Goal: Information Seeking & Learning: Learn about a topic

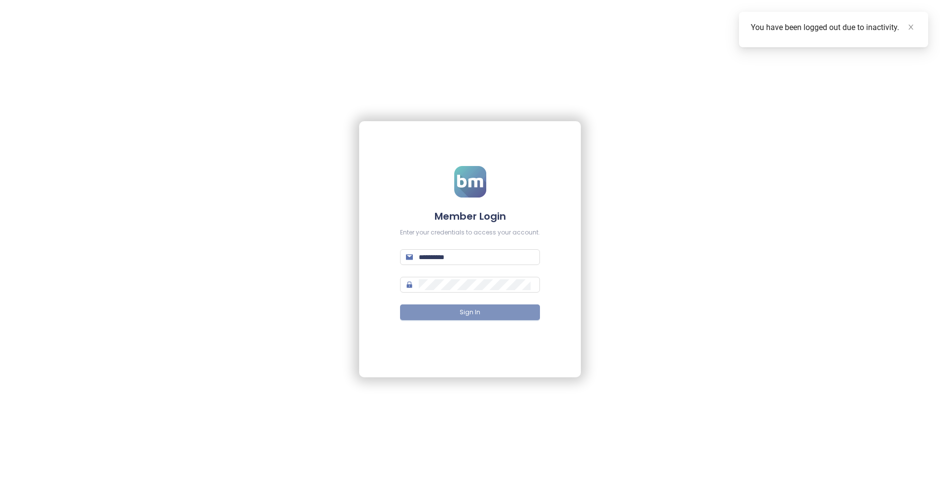
click at [459, 315] on button "Sign In" at bounding box center [470, 313] width 140 height 16
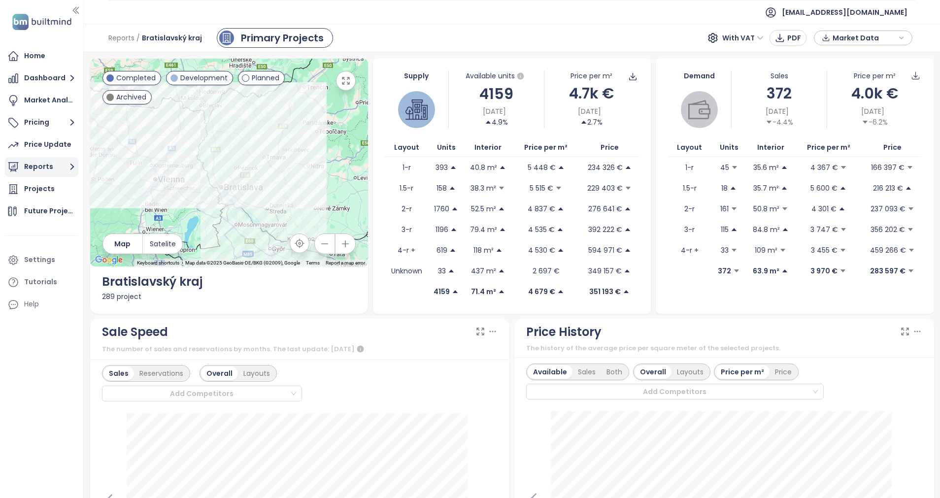
click at [61, 170] on button "Reports" at bounding box center [41, 167] width 73 height 20
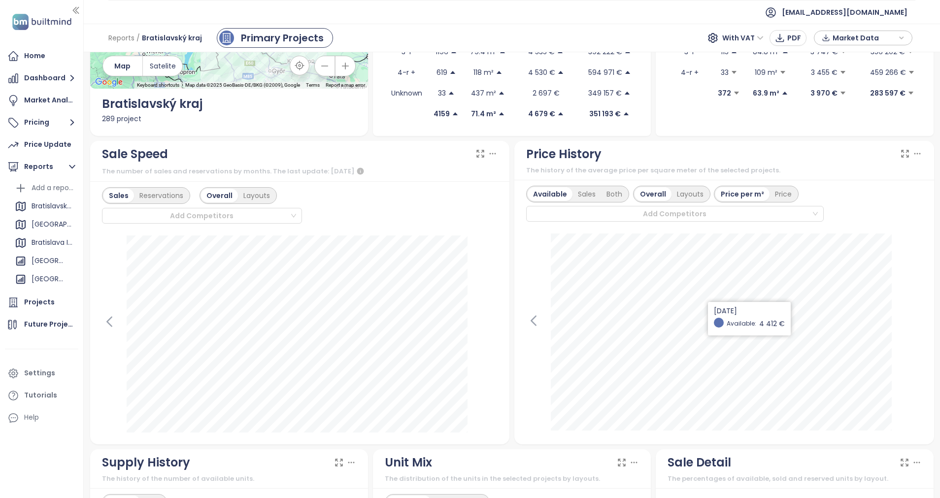
scroll to position [222, 0]
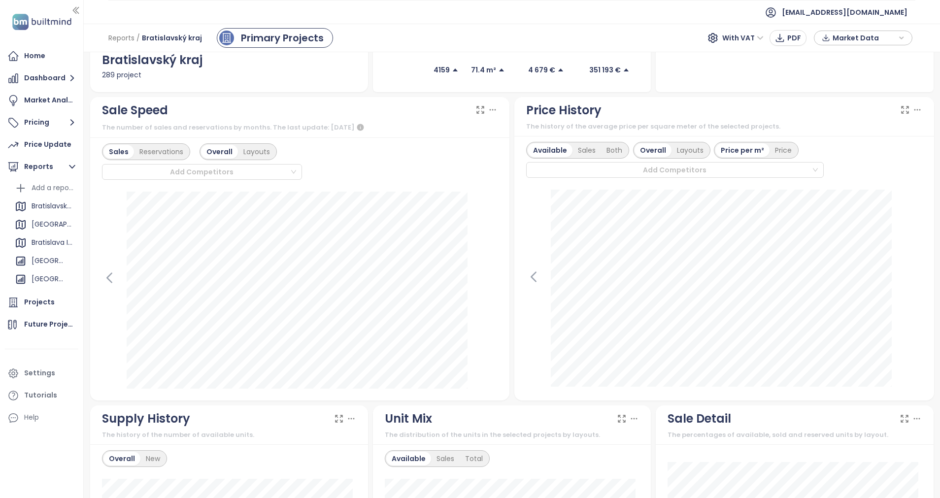
click at [759, 35] on span "With VAT" at bounding box center [743, 38] width 41 height 15
click at [760, 76] on div "Without VAT" at bounding box center [750, 73] width 43 height 11
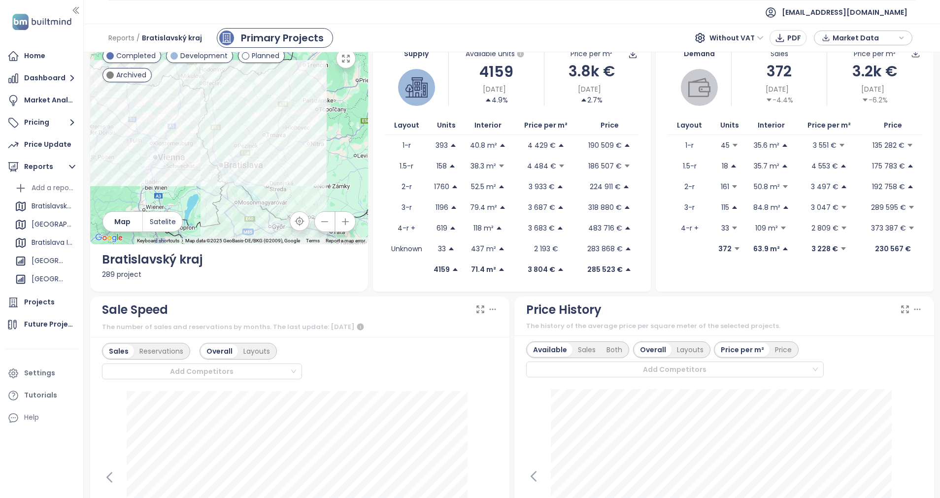
scroll to position [0, 0]
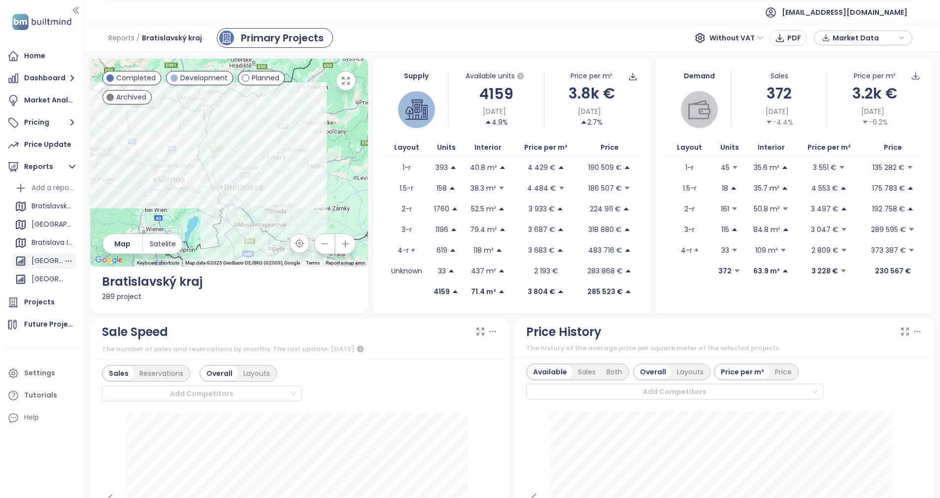
click at [37, 261] on div "[GEOGRAPHIC_DATA]" at bounding box center [48, 261] width 32 height 12
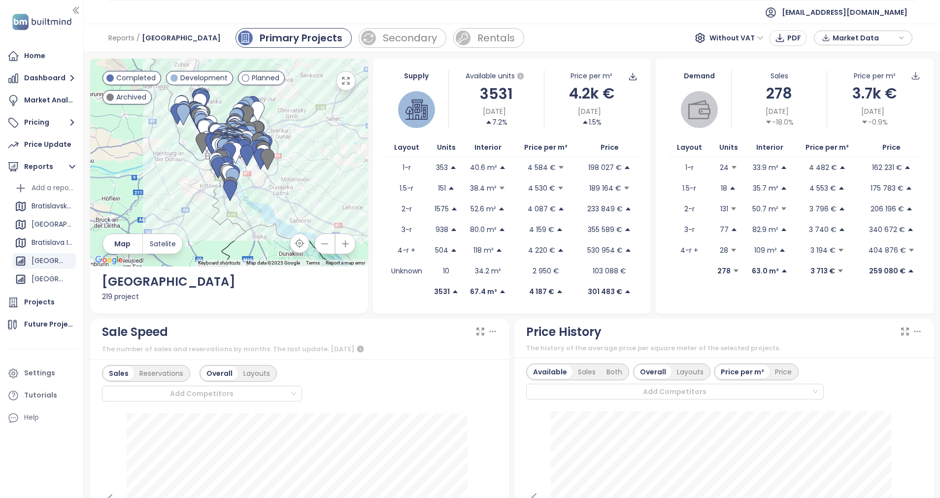
click at [901, 36] on icon "button" at bounding box center [902, 38] width 6 height 15
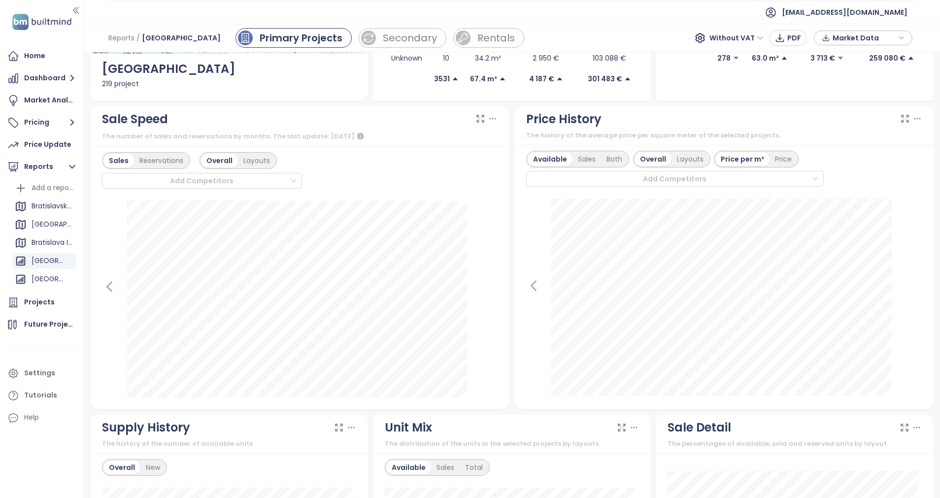
scroll to position [222, 0]
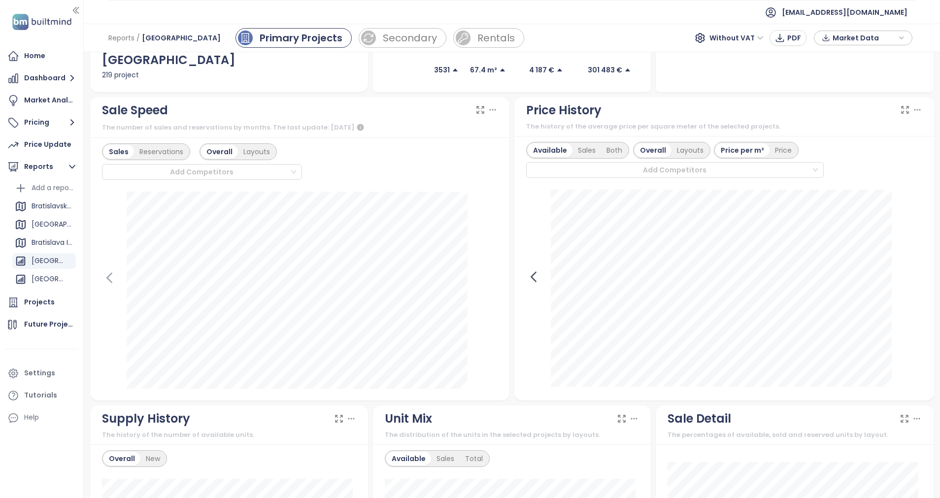
click at [531, 277] on icon at bounding box center [533, 276] width 4 height 9
click at [611, 152] on div "Both" at bounding box center [614, 150] width 27 height 14
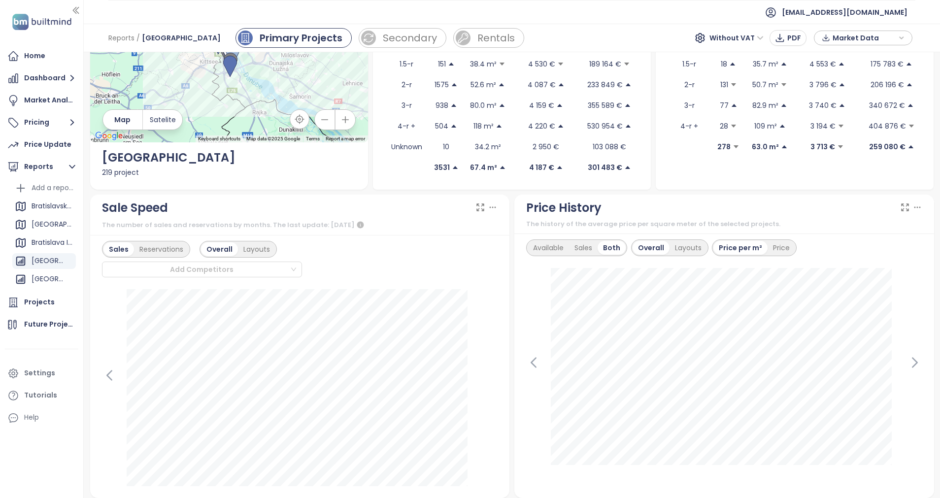
scroll to position [74, 0]
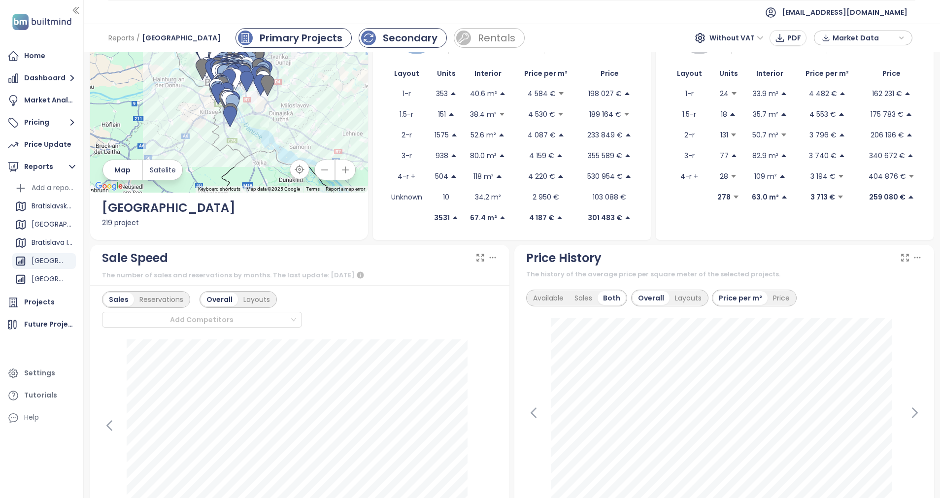
click at [394, 39] on div "Secondary" at bounding box center [410, 38] width 55 height 15
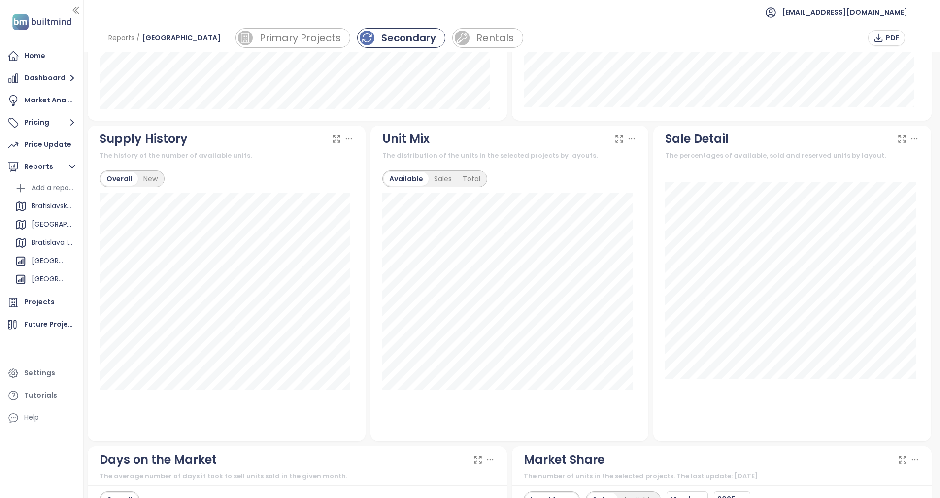
scroll to position [155, 0]
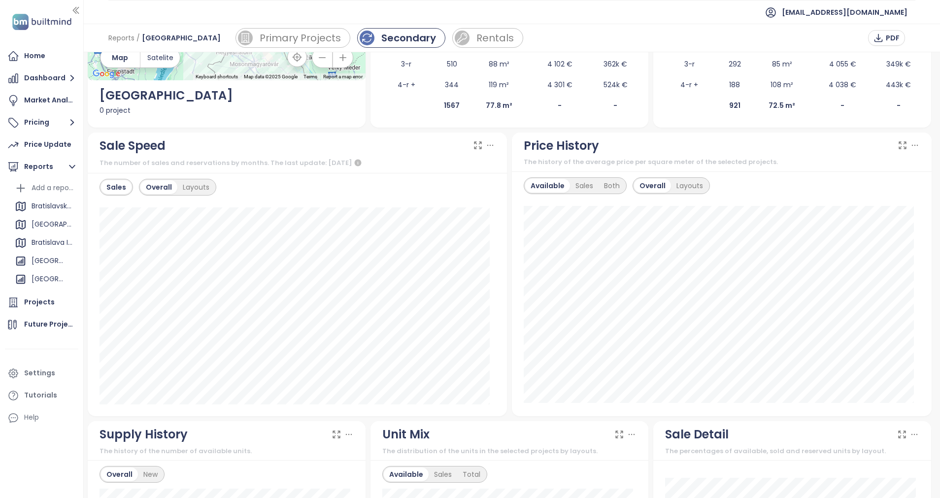
click at [910, 148] on icon at bounding box center [915, 145] width 10 height 10
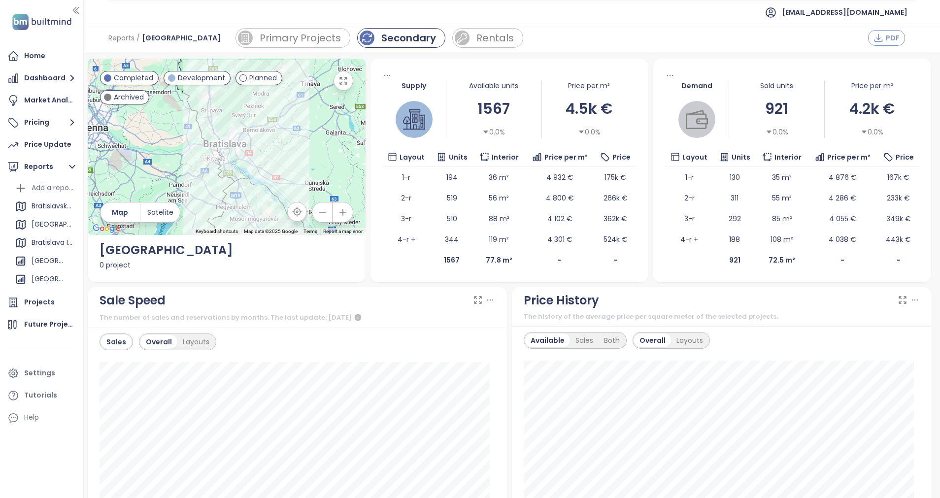
click at [889, 38] on span "PDF" at bounding box center [893, 38] width 14 height 11
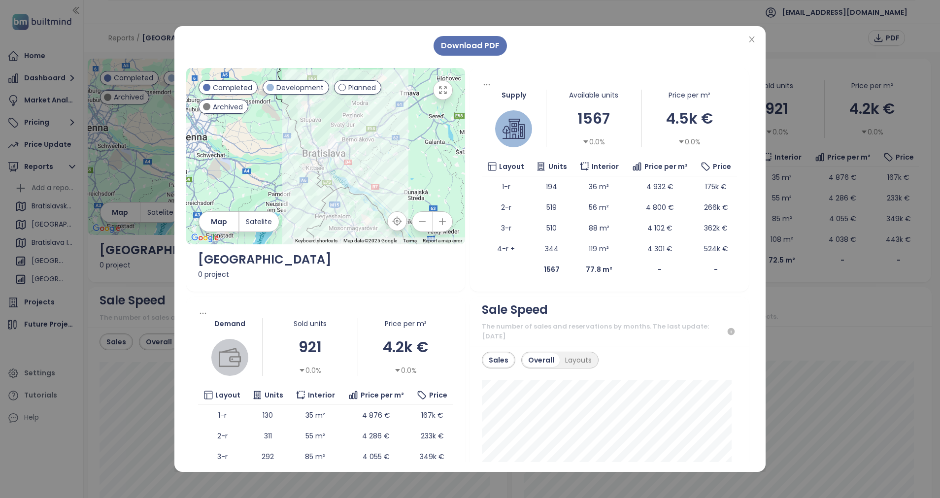
click at [758, 39] on div "Download PDF ← Move left → Move right ↑ Move up ↓ Move down + Zoom in - Zoom ou…" at bounding box center [469, 249] width 591 height 446
click at [752, 39] on icon "close" at bounding box center [752, 39] width 8 height 8
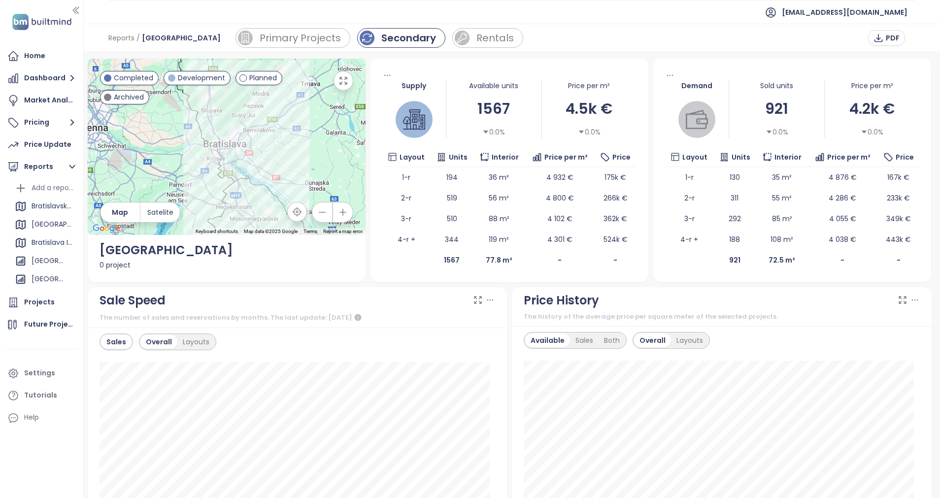
click at [665, 77] on icon at bounding box center [670, 75] width 10 height 10
click at [665, 75] on icon at bounding box center [670, 75] width 10 height 10
click at [832, 280] on div "Demand Sold units 921 0.0% Price per m² 4.2k € 0.0% Layout Units Interior Price…" at bounding box center [793, 171] width 278 height 224
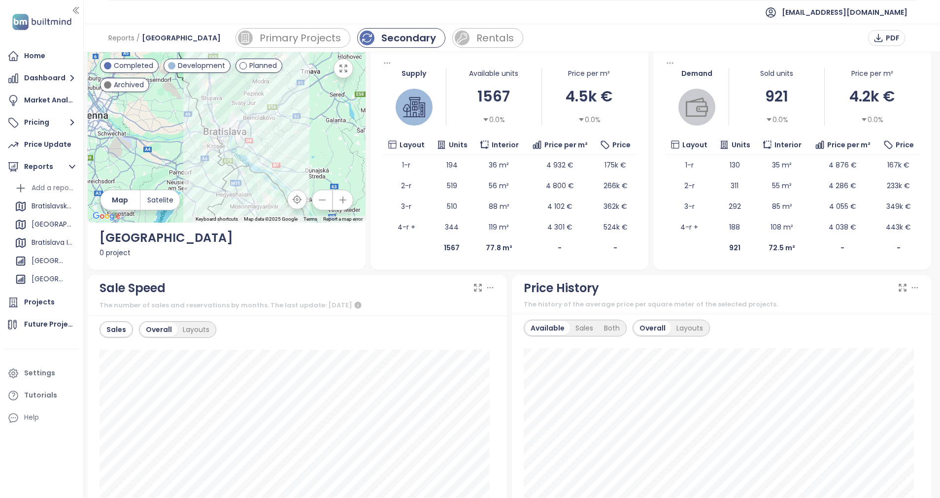
scroll to position [74, 0]
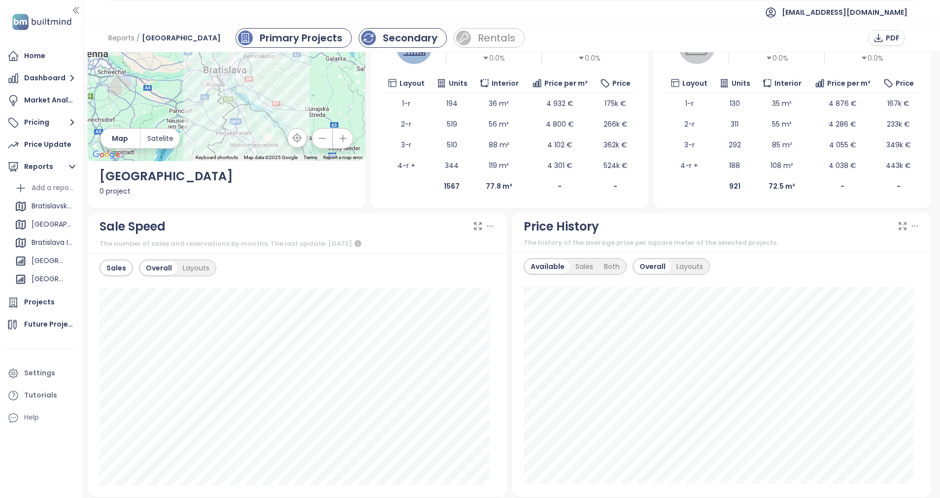
click at [260, 38] on div "Primary Projects" at bounding box center [301, 38] width 83 height 15
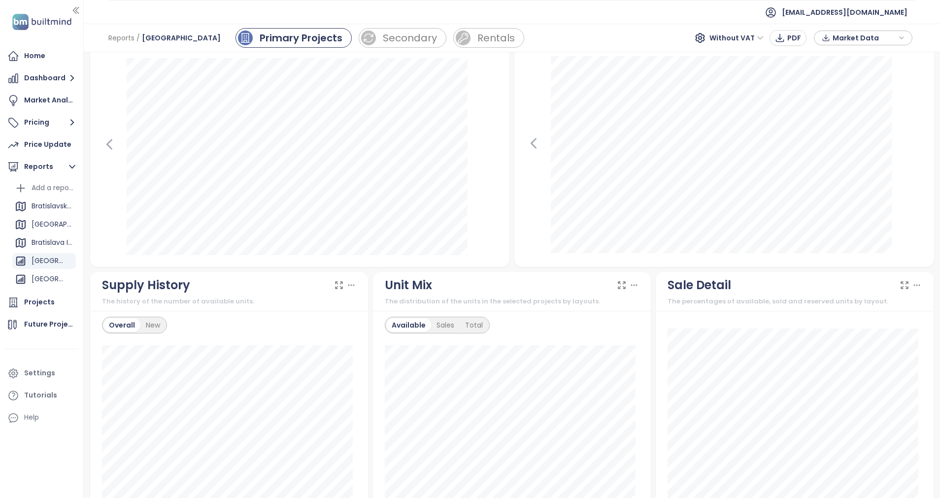
scroll to position [444, 0]
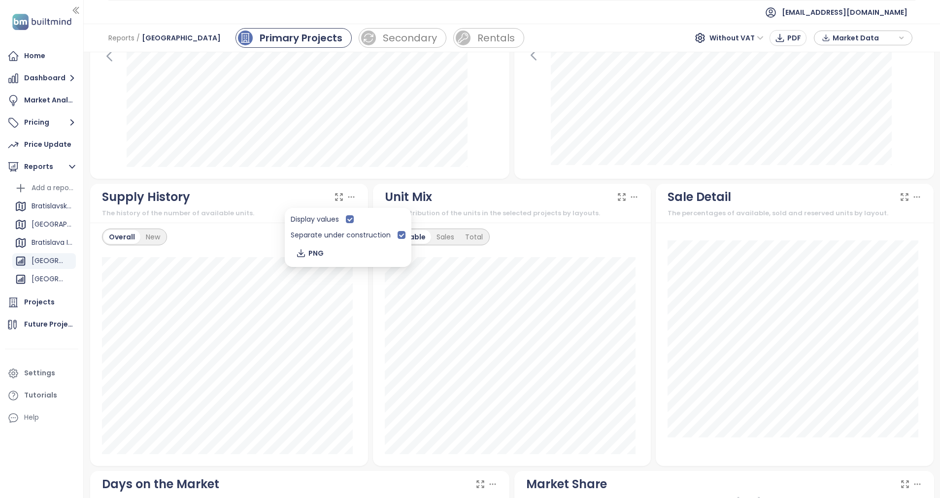
click at [347, 196] on icon at bounding box center [352, 197] width 10 height 10
click at [348, 197] on icon at bounding box center [350, 197] width 5 height 0
click at [35, 261] on div "[GEOGRAPHIC_DATA]" at bounding box center [48, 261] width 32 height 12
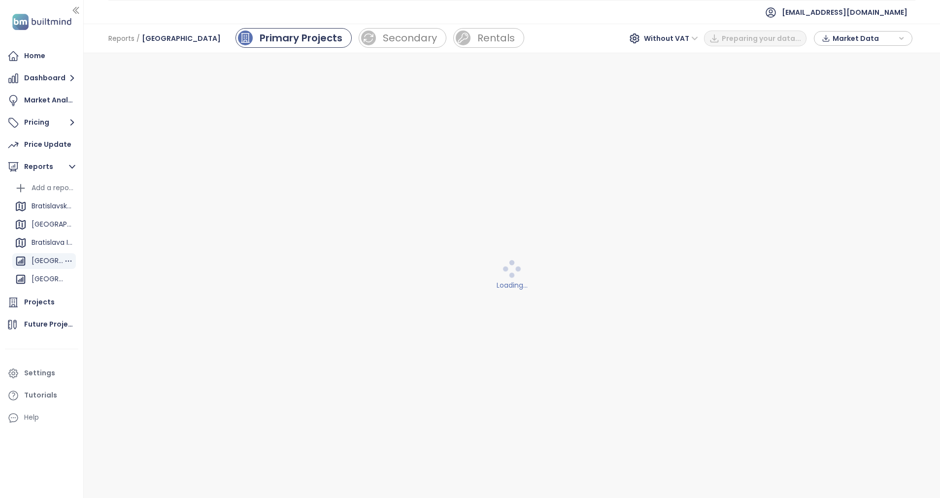
scroll to position [0, 0]
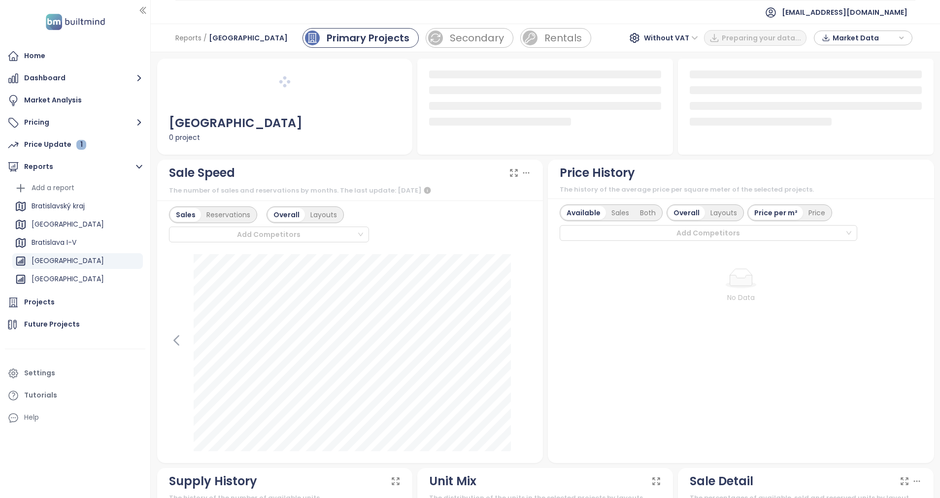
drag, startPoint x: 82, startPoint y: 249, endPoint x: 151, endPoint y: 277, distance: 74.3
click at [151, 277] on section "Home Dashboard Market Analysis Pricing Price Update 1 Reports Add a report [GEO…" at bounding box center [470, 249] width 940 height 498
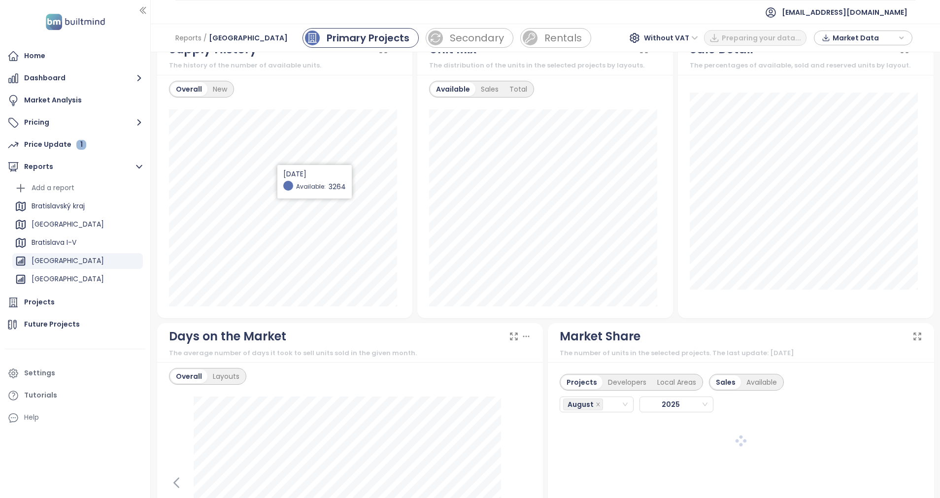
scroll to position [518, 0]
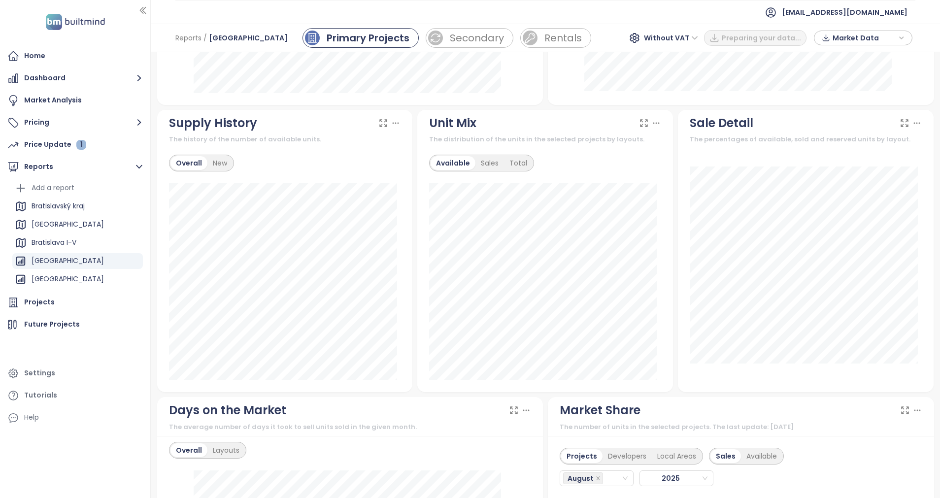
click at [394, 124] on icon at bounding box center [396, 123] width 10 height 10
